Goal: Task Accomplishment & Management: Complete application form

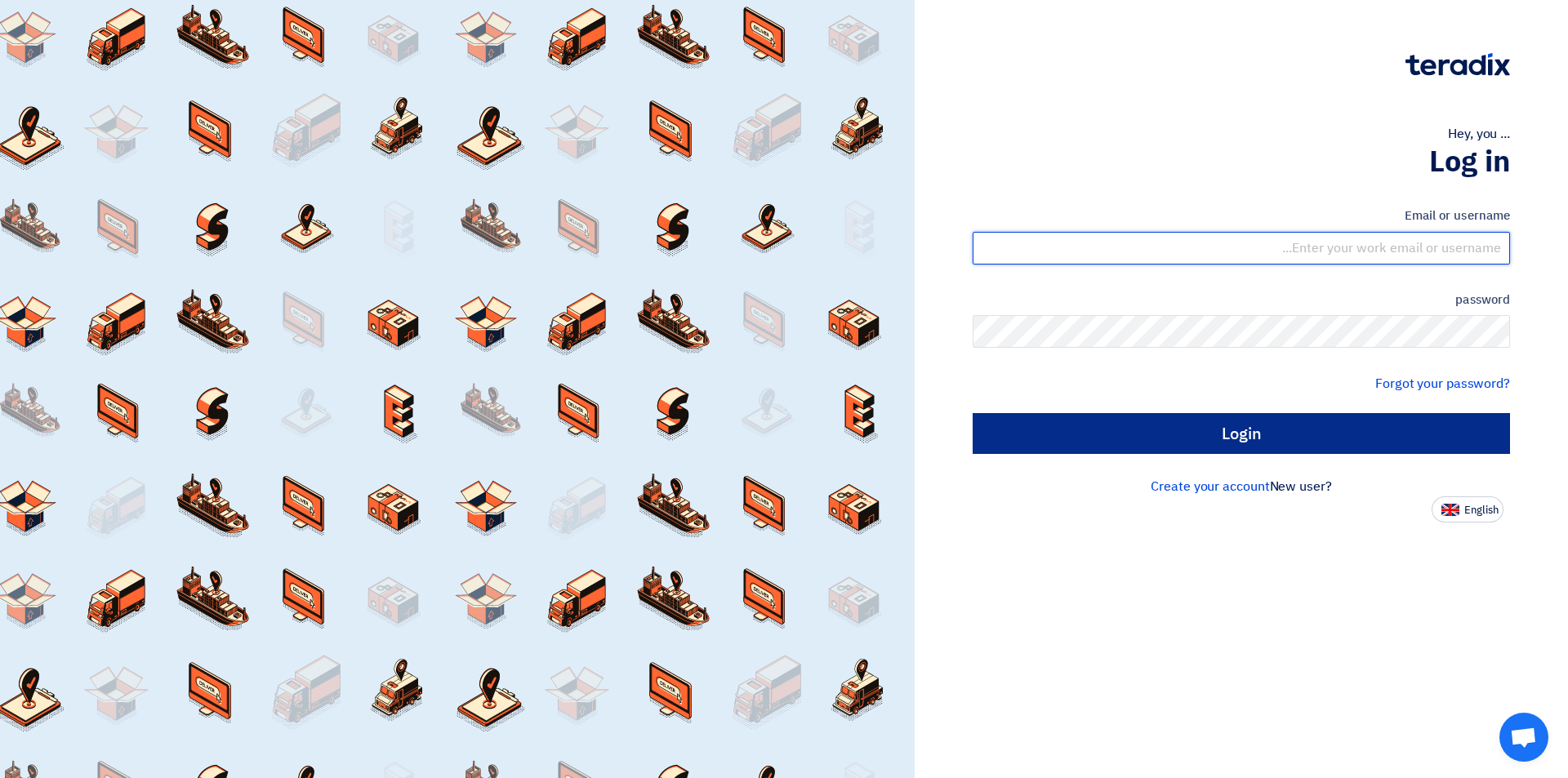
type input "[EMAIL_ADDRESS][DOMAIN_NAME]"
click at [1094, 441] on input "Login" at bounding box center [1241, 433] width 537 height 40
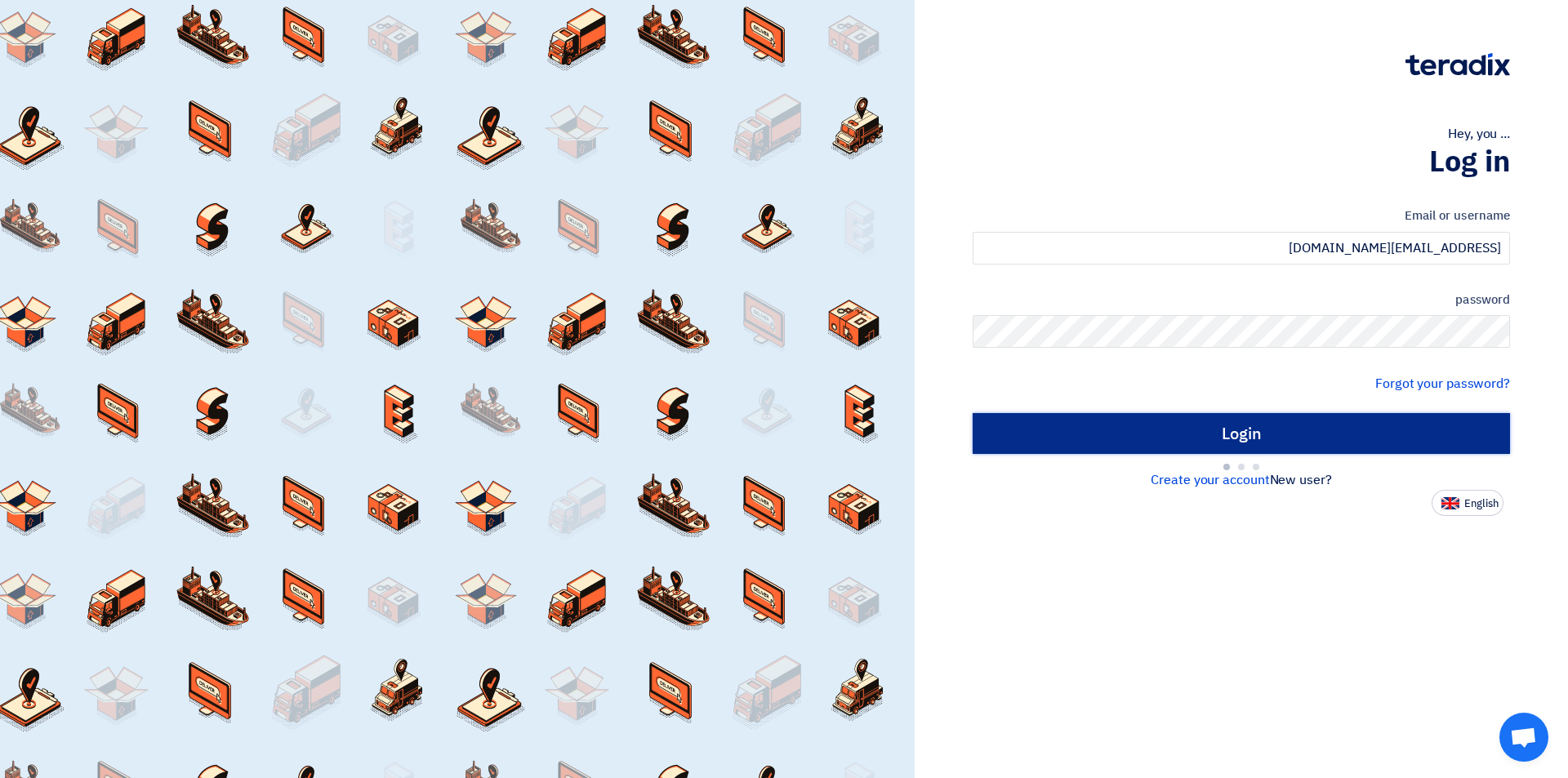
type input "Sign in"
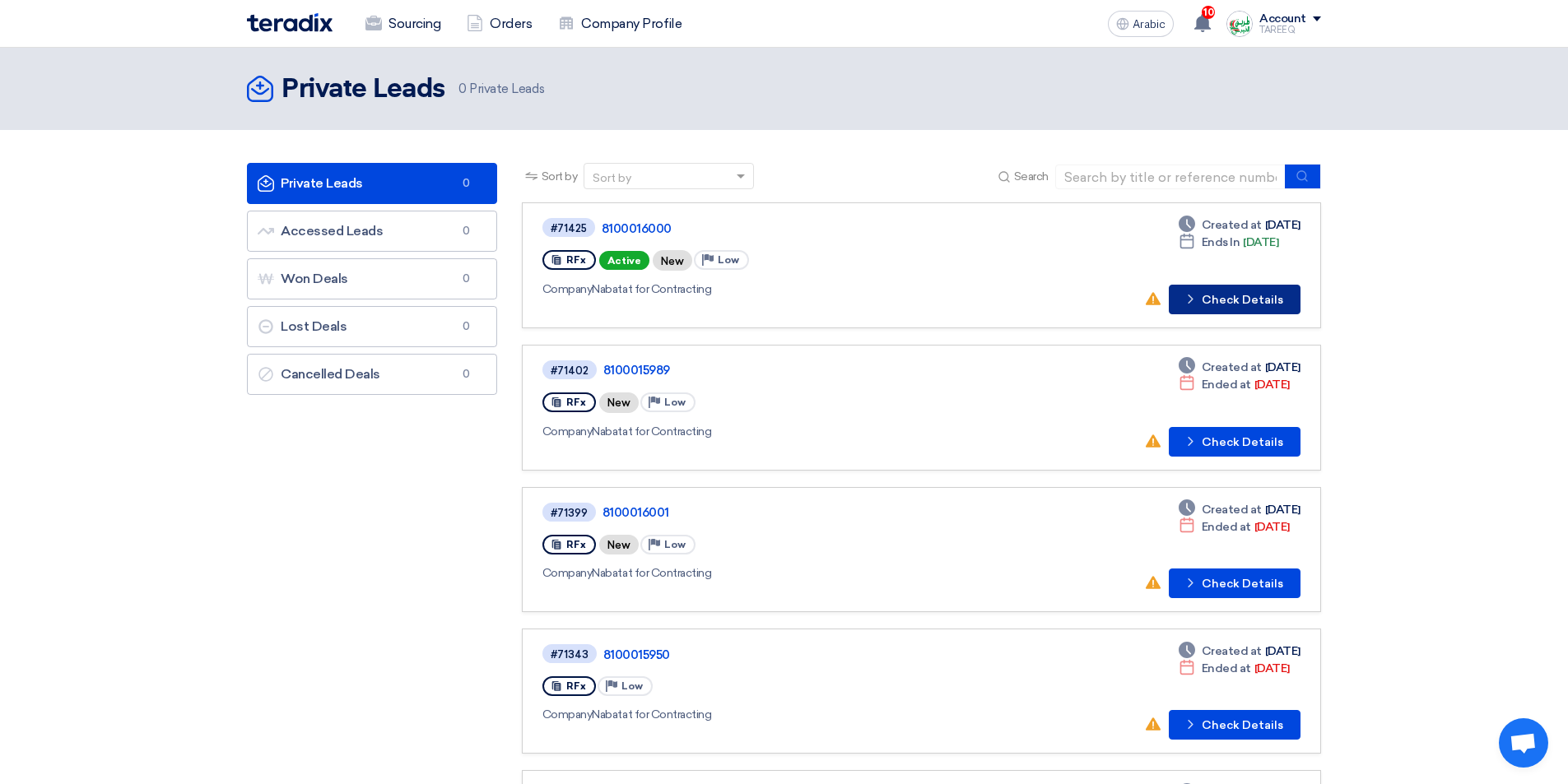
click at [1222, 298] on font "Check Details" at bounding box center [1243, 299] width 82 height 14
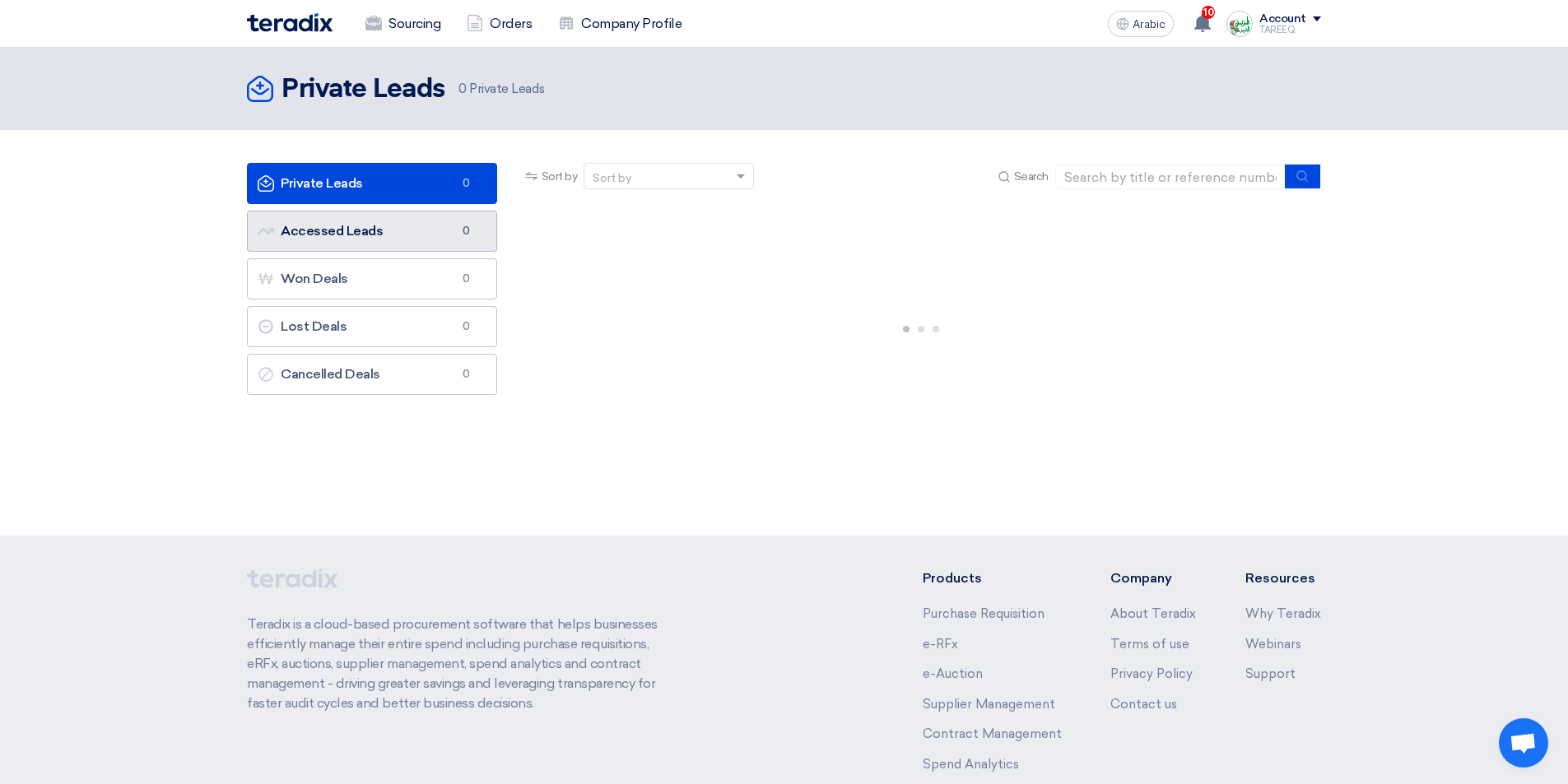
click at [423, 238] on link "Accessed Leads Accessed Leads 0" at bounding box center [372, 231] width 250 height 41
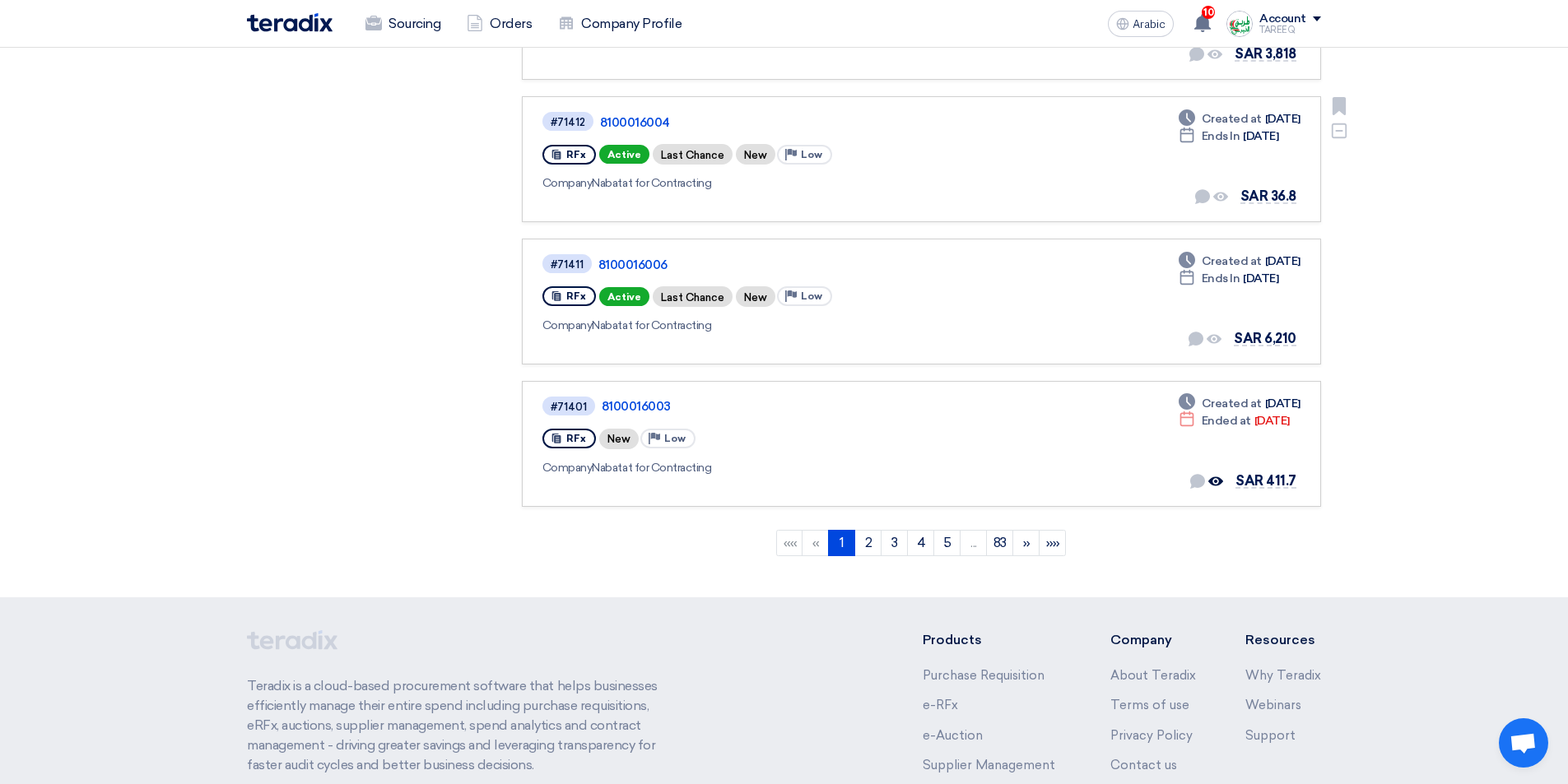
scroll to position [1152, 0]
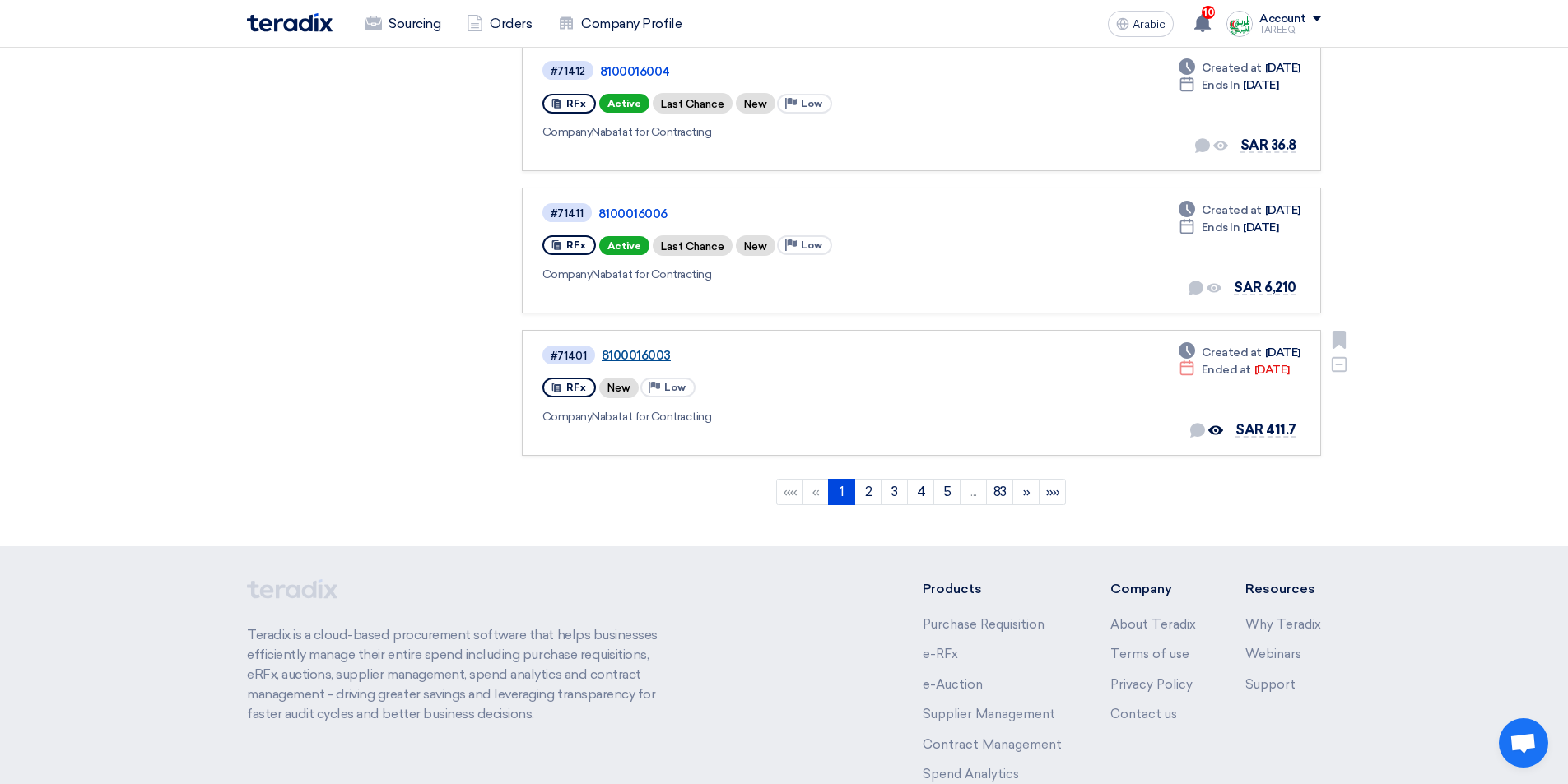
click at [657, 358] on font "8100016003" at bounding box center [636, 355] width 69 height 14
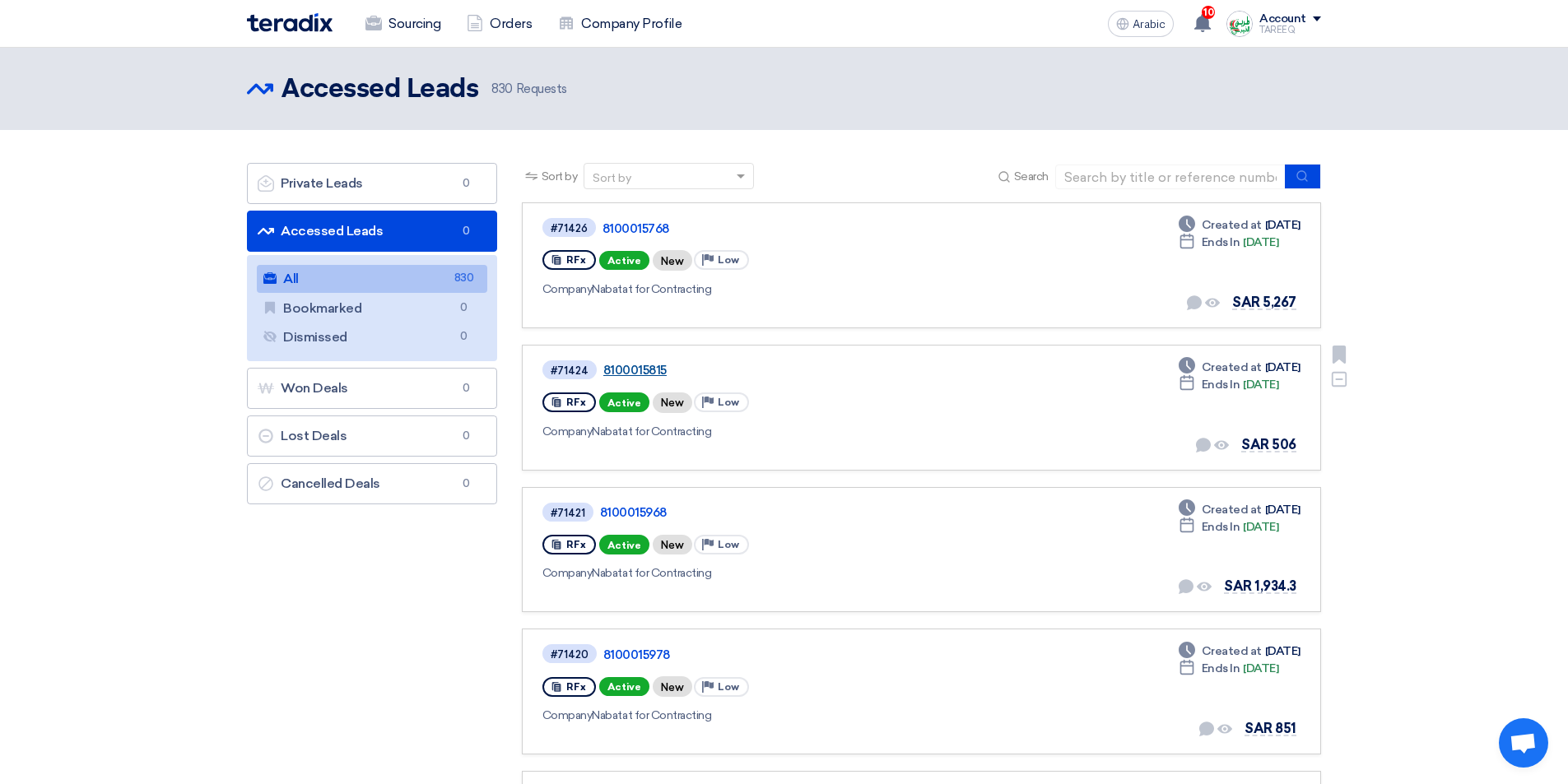
click at [642, 365] on font "8100015815" at bounding box center [635, 370] width 63 height 14
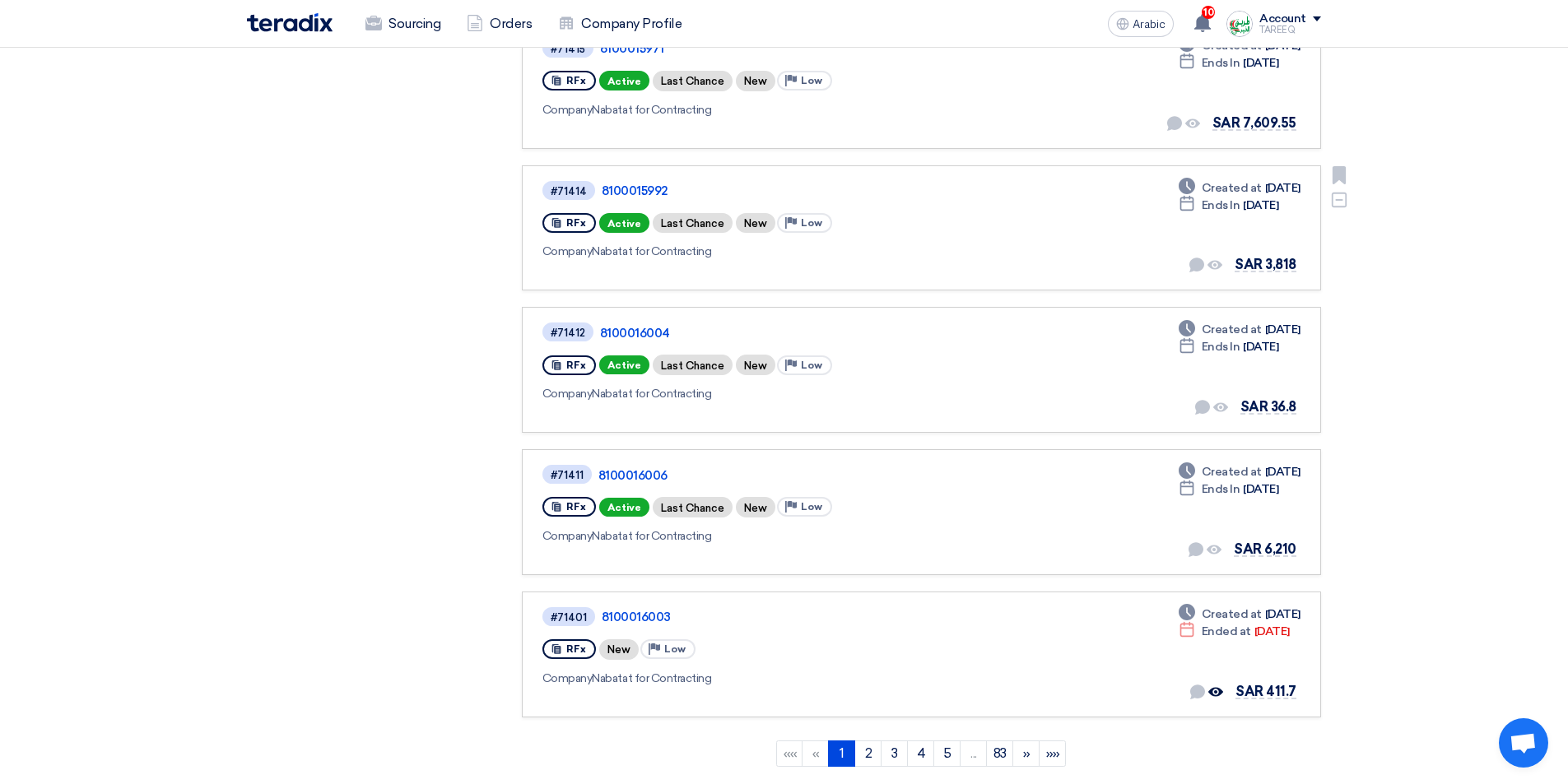
scroll to position [1152, 0]
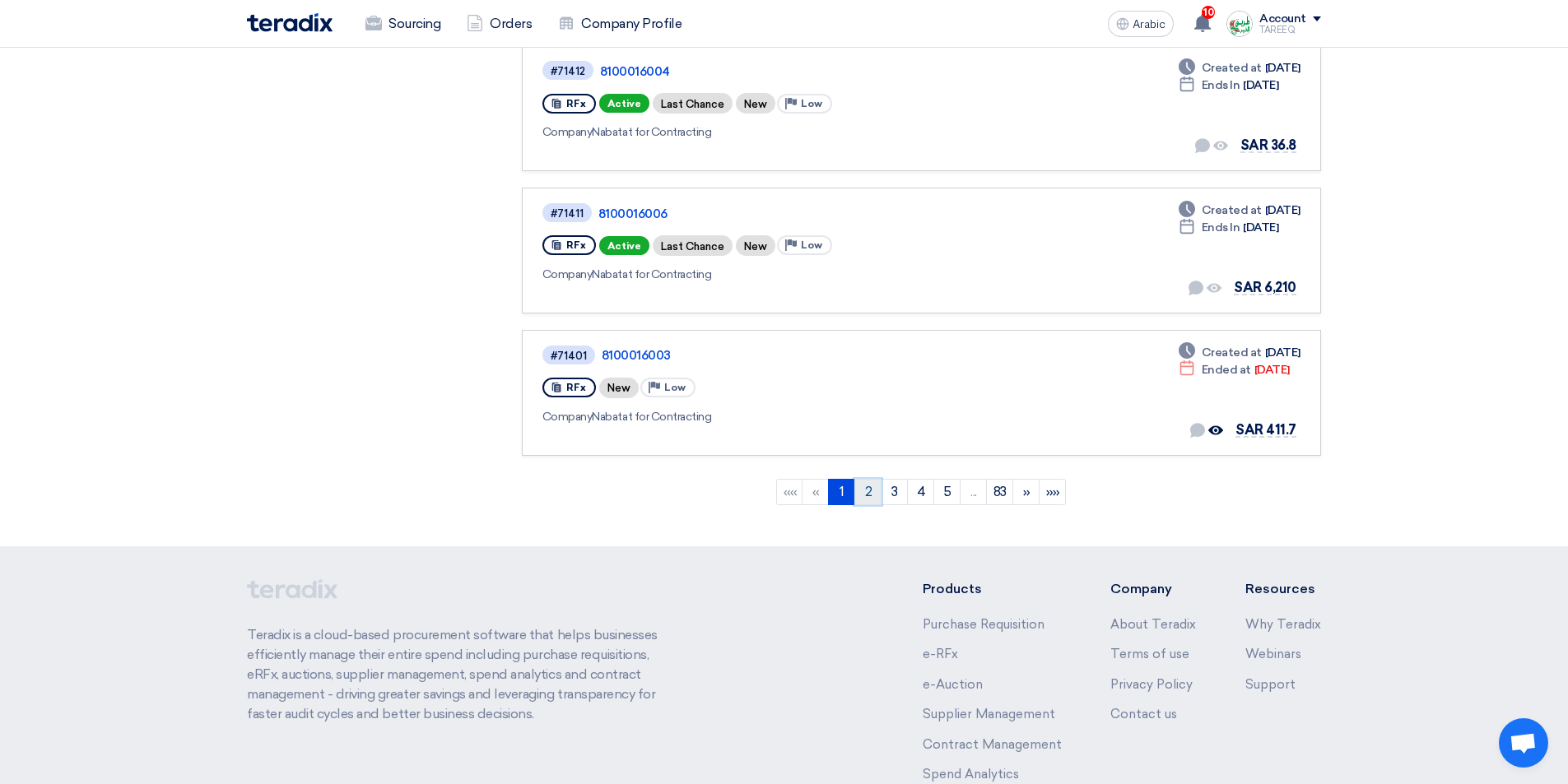
click at [865, 490] on font "2" at bounding box center [869, 491] width 7 height 15
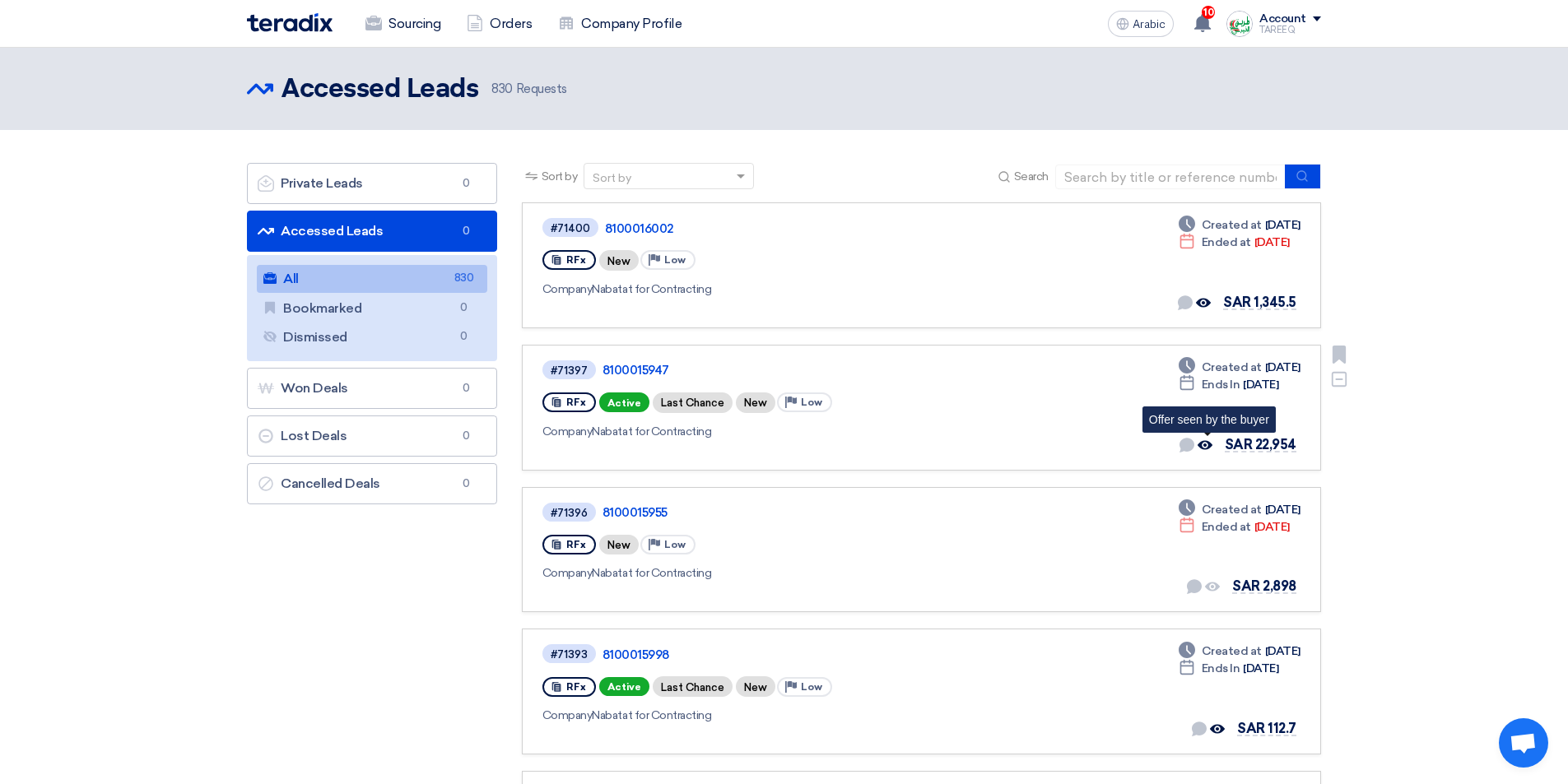
scroll to position [82, 0]
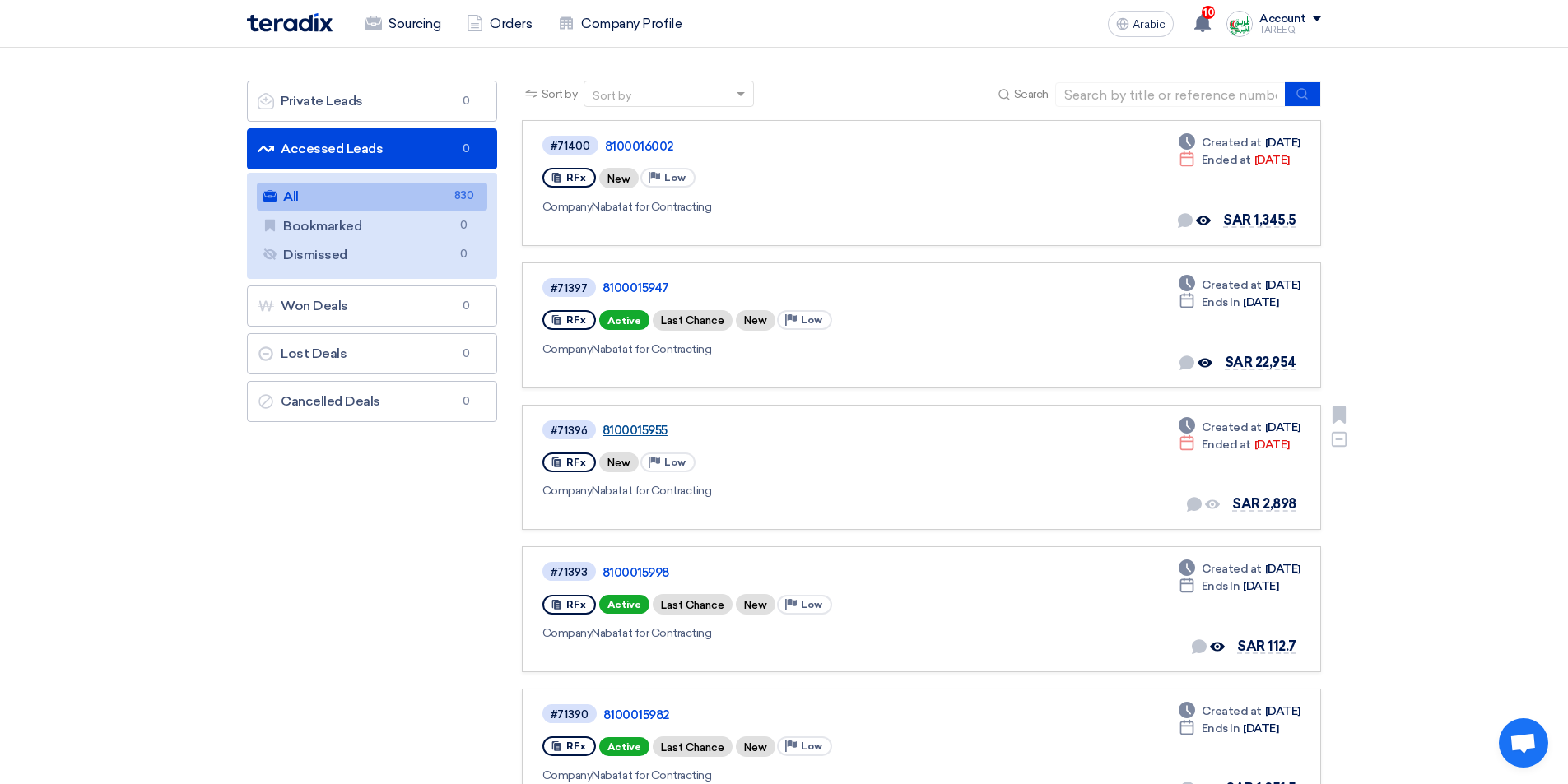
click at [649, 430] on font "8100015955" at bounding box center [635, 430] width 65 height 14
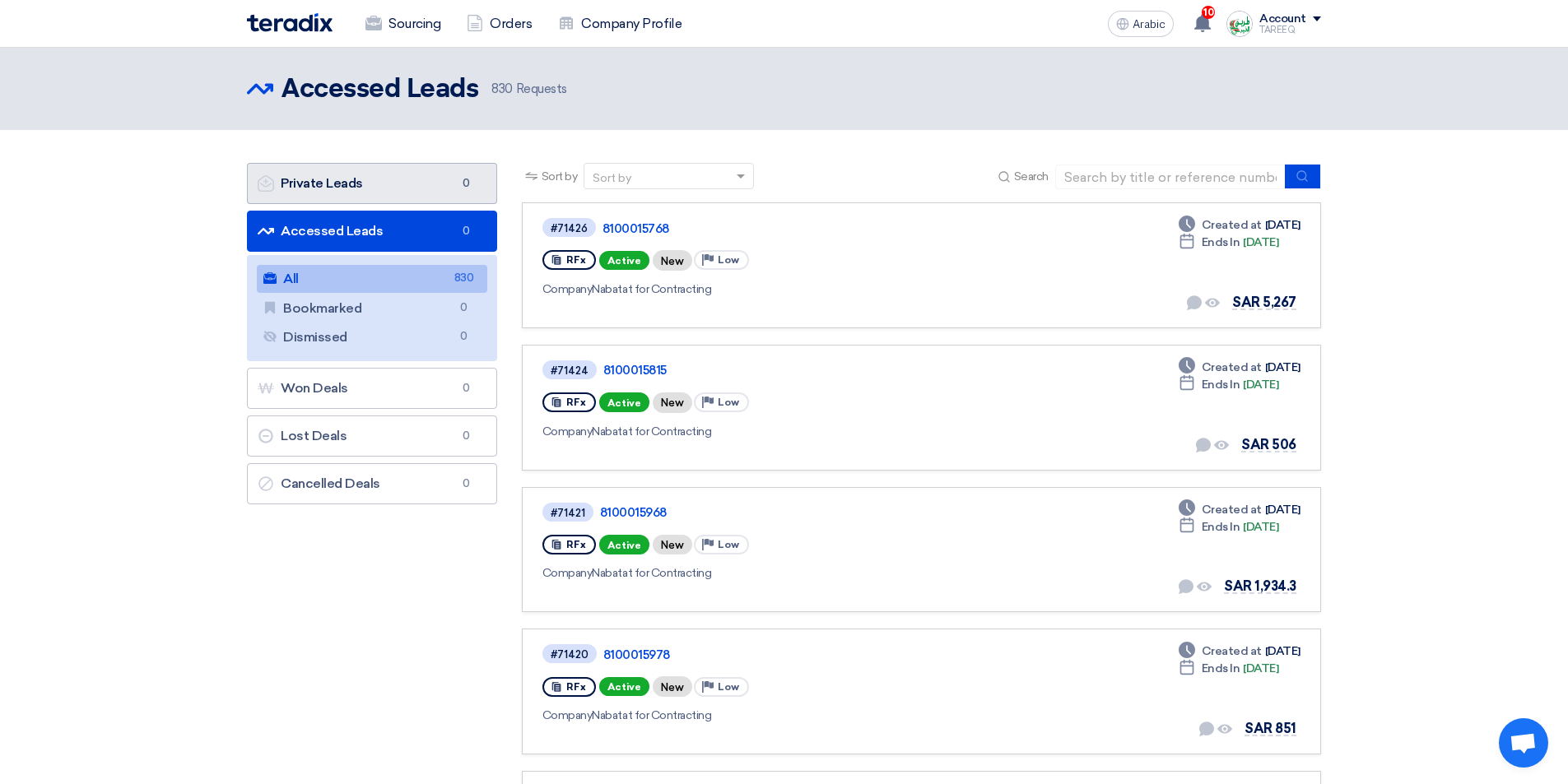
click at [341, 178] on font "Private Leads" at bounding box center [322, 183] width 82 height 15
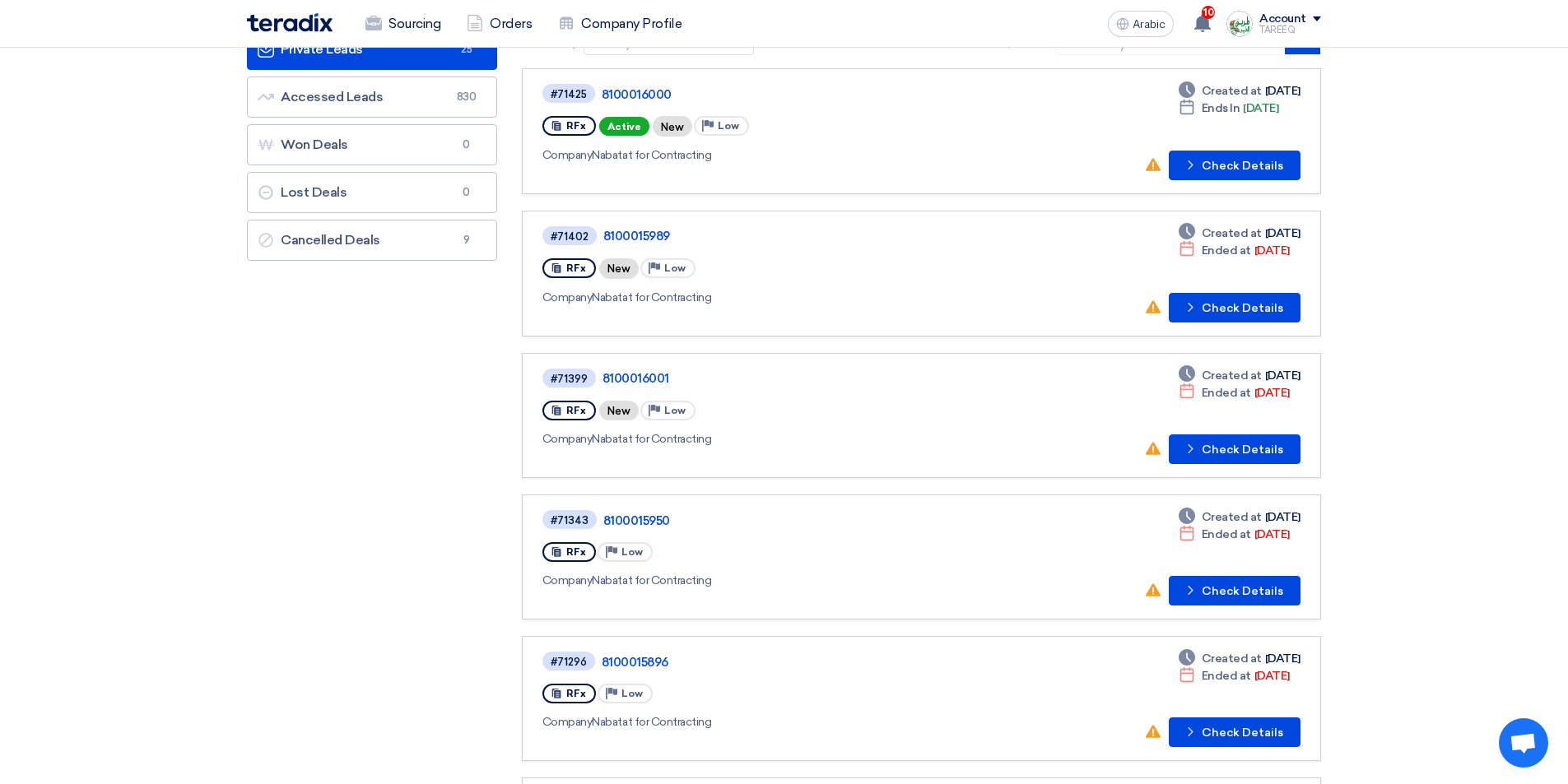
scroll to position [165, 0]
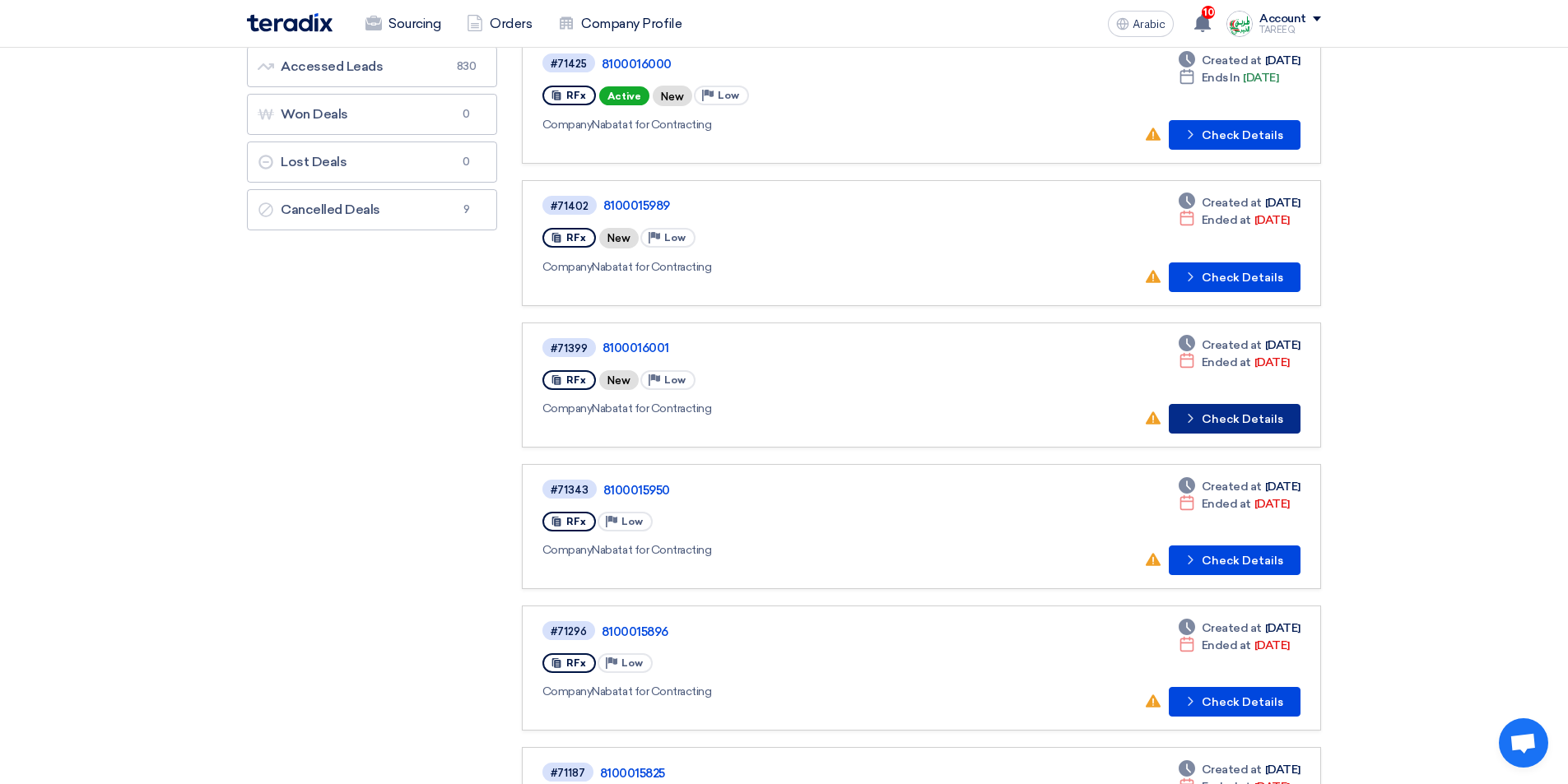
click at [1224, 418] on font "Check Details" at bounding box center [1243, 418] width 82 height 14
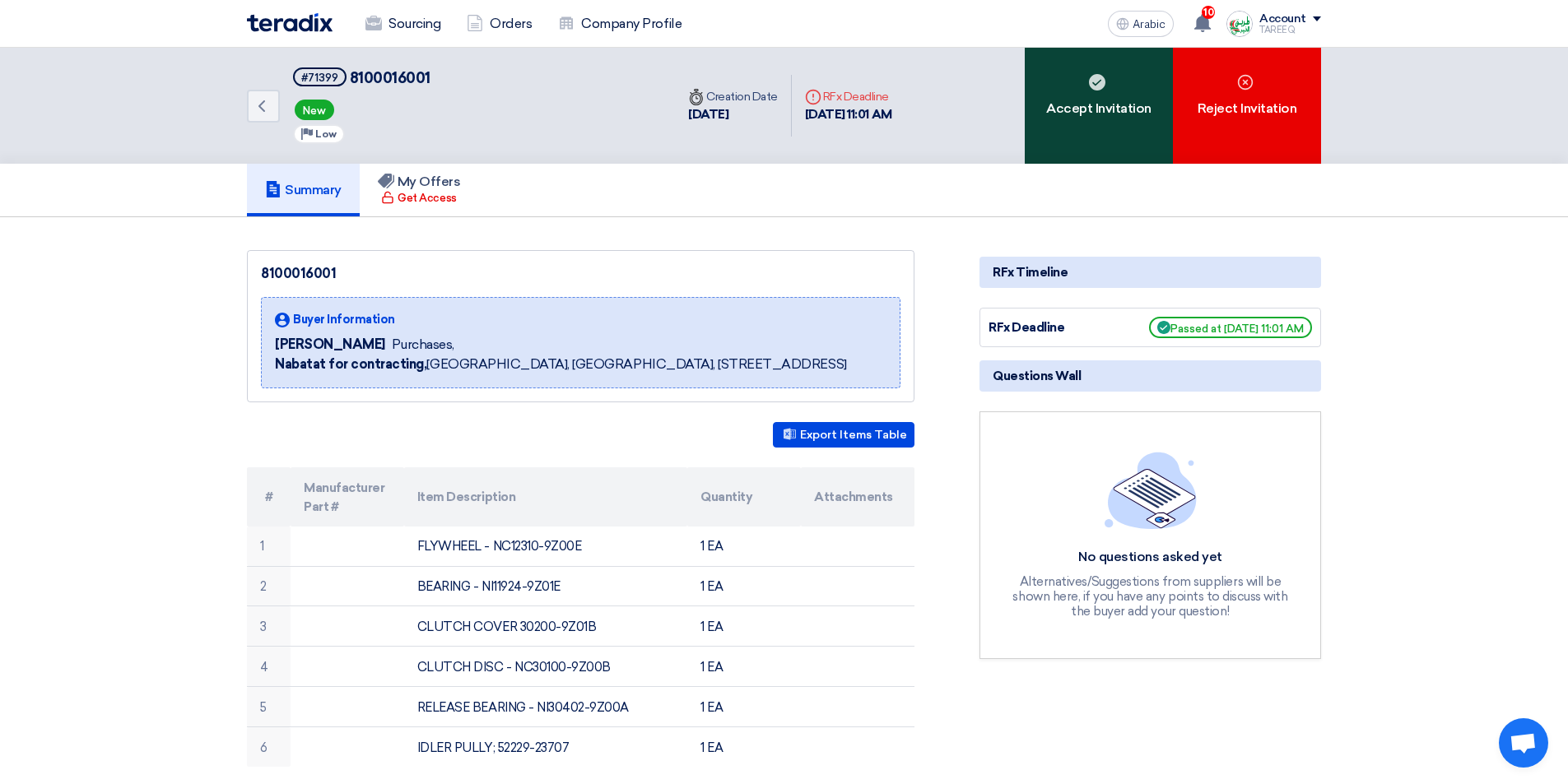
click at [1141, 100] on font "Accept Invitation" at bounding box center [1099, 108] width 105 height 15
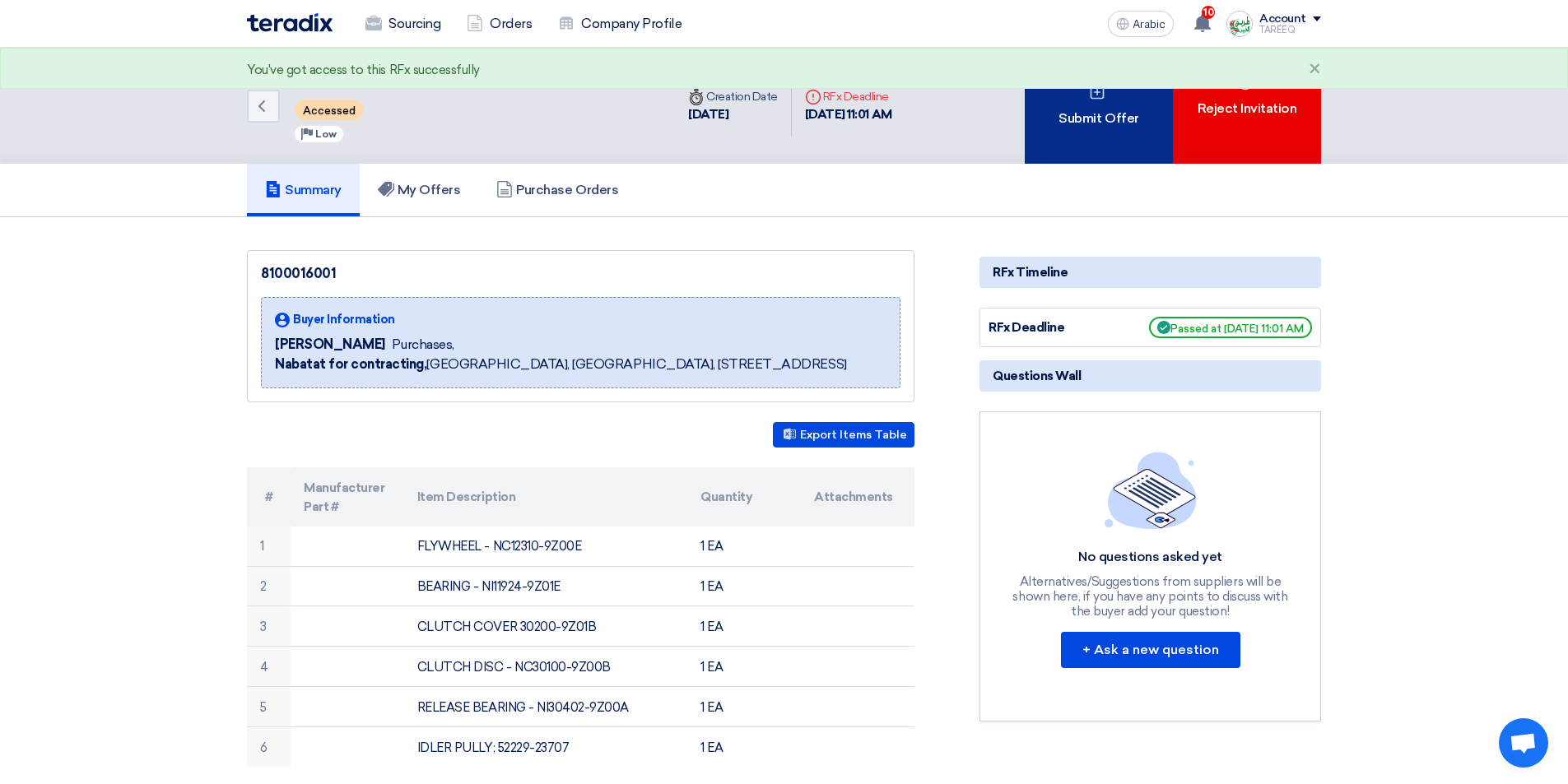
click at [1099, 137] on div "Submit Offer" at bounding box center [1099, 106] width 149 height 116
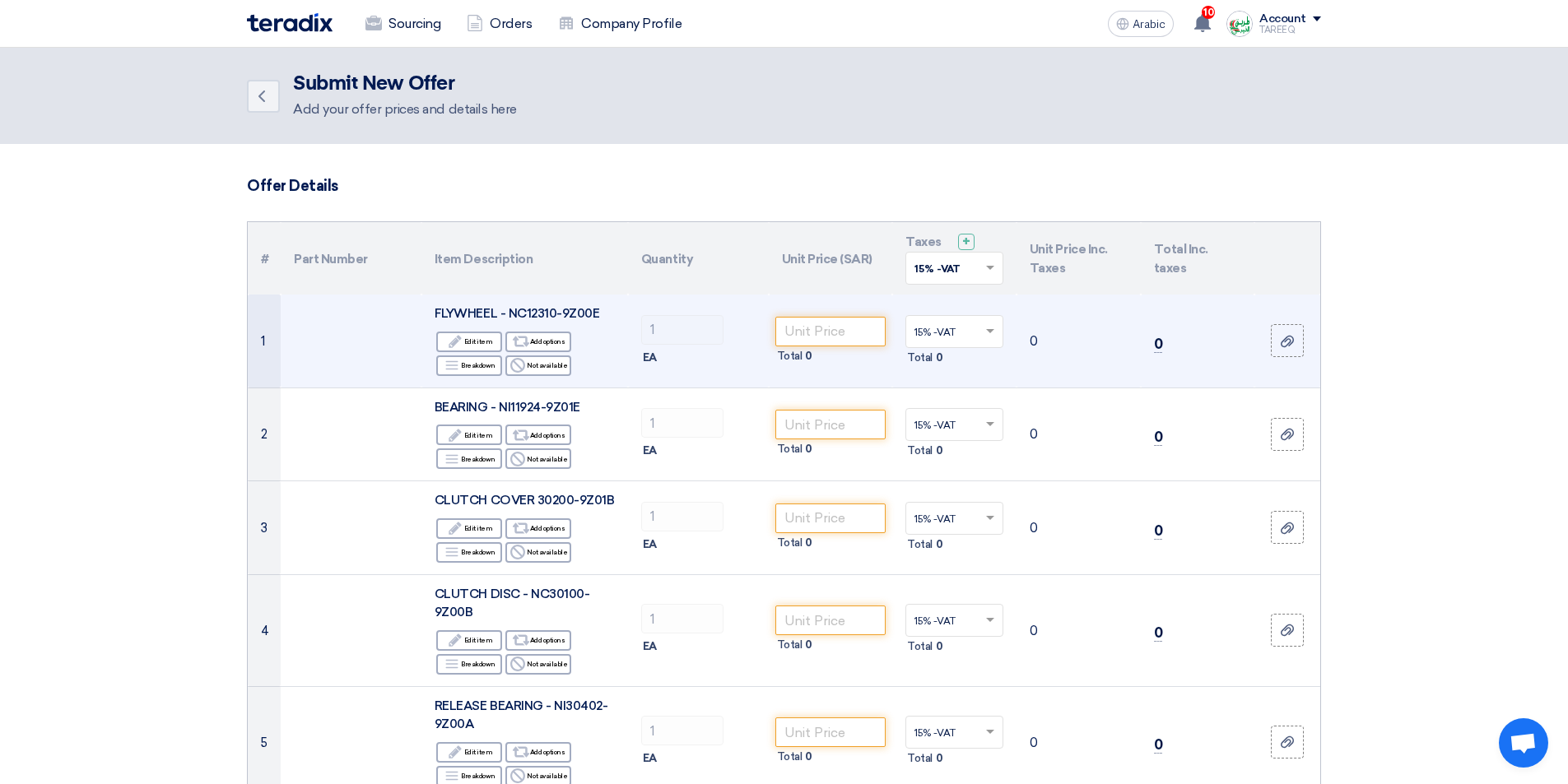
click at [543, 311] on font "FLYWHEEL - NC12310-9Z00E" at bounding box center [517, 313] width 165 height 14
click at [582, 311] on font "FLYWHEEL - NC12310-9Z00E" at bounding box center [517, 313] width 165 height 14
